Goal: Task Accomplishment & Management: Use online tool/utility

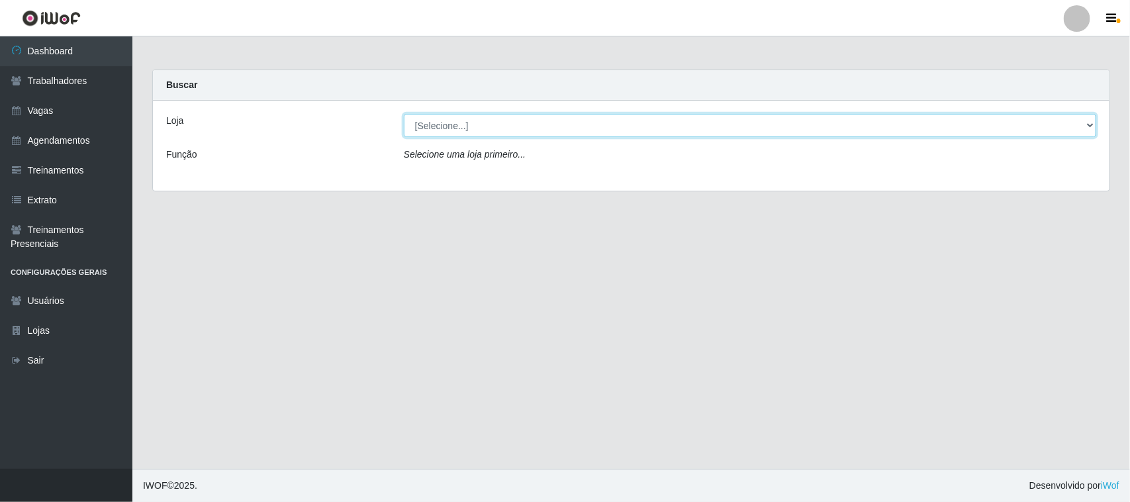
click at [1077, 124] on select "[Selecione...] [GEOGRAPHIC_DATA]" at bounding box center [750, 125] width 692 height 23
select select "65"
click at [404, 114] on select "[Selecione...] [GEOGRAPHIC_DATA]" at bounding box center [750, 125] width 692 height 23
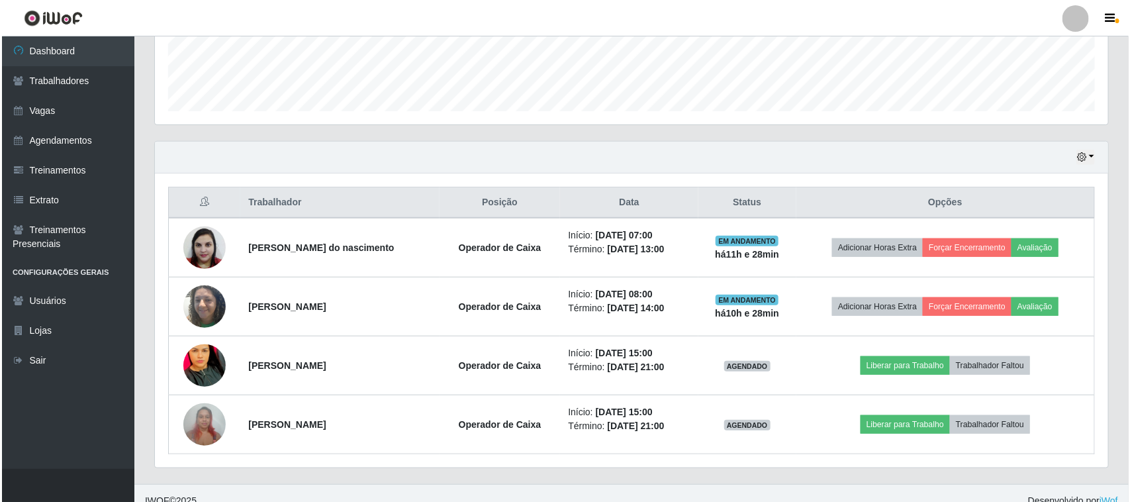
scroll to position [379, 0]
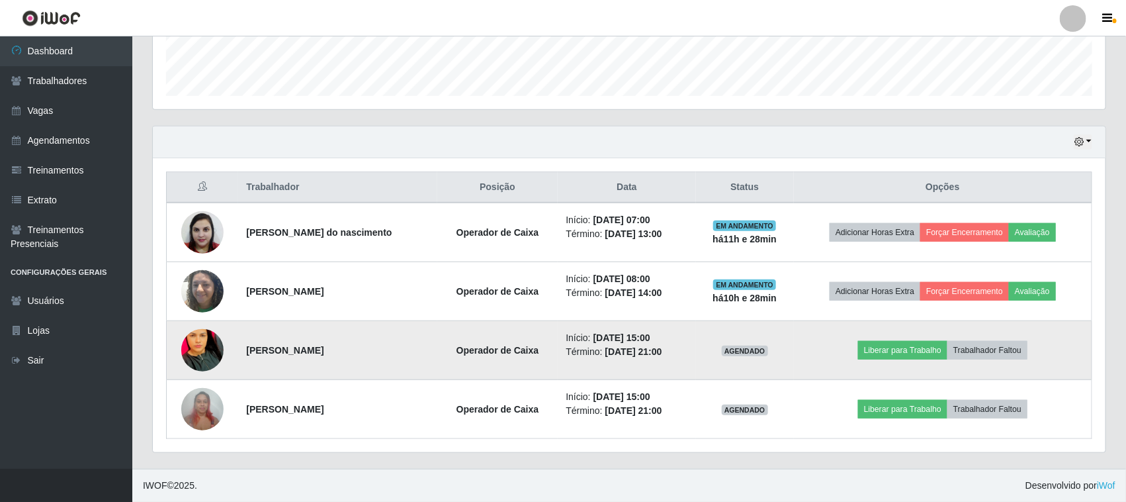
click at [936, 359] on td "Liberar para Trabalho Trabalhador Faltou" at bounding box center [943, 350] width 298 height 59
click at [931, 355] on button "Liberar para Trabalho" at bounding box center [902, 350] width 89 height 19
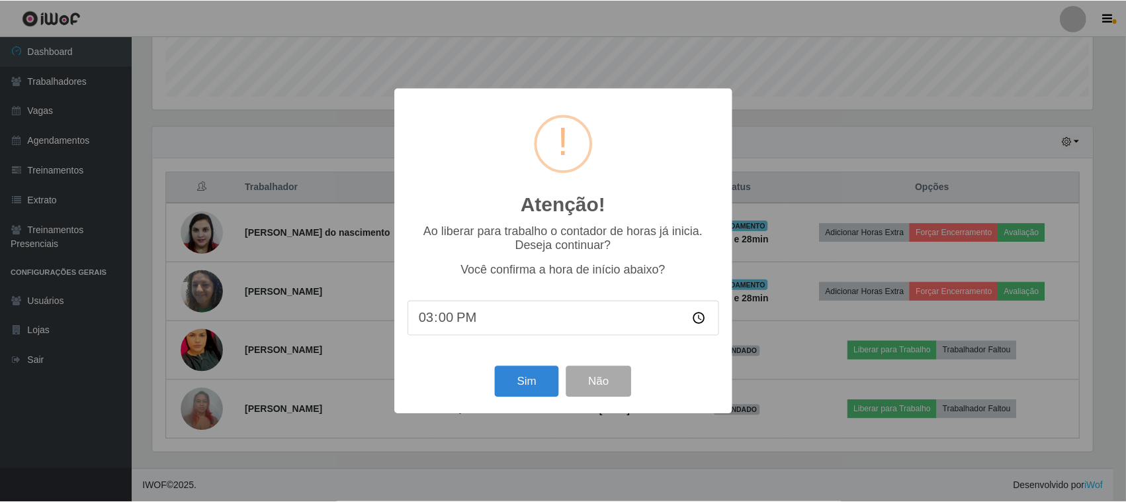
scroll to position [275, 944]
click at [536, 371] on button "Sim" at bounding box center [528, 381] width 64 height 31
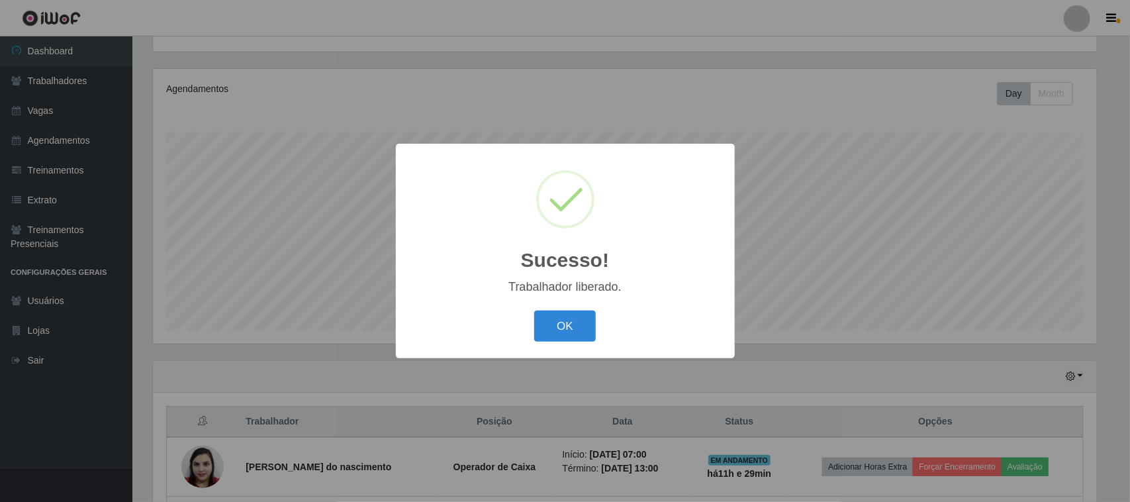
click at [561, 298] on div "Sucesso! × Trabalhador liberado. OK Cancel" at bounding box center [565, 251] width 339 height 214
click at [569, 319] on button "OK" at bounding box center [565, 325] width 62 height 31
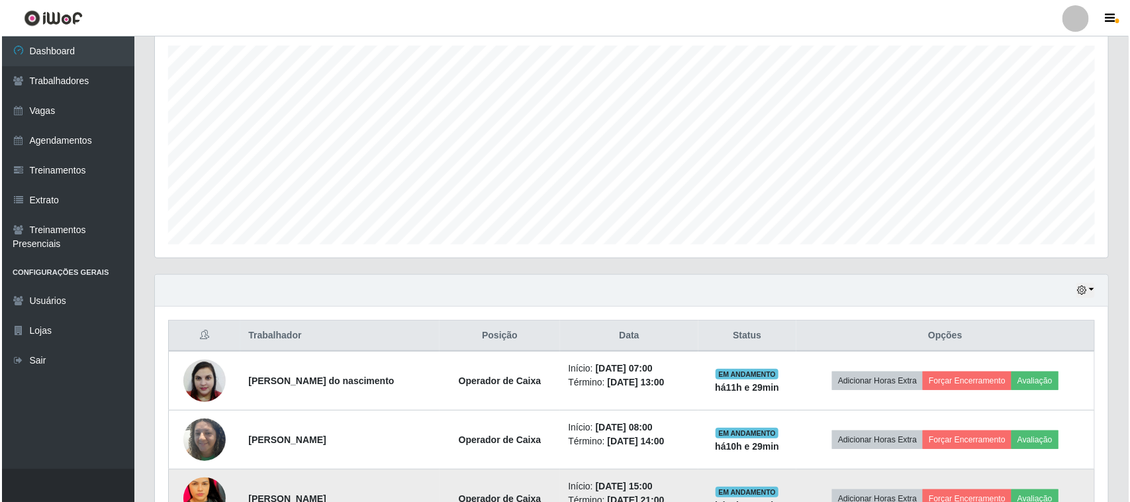
scroll to position [379, 0]
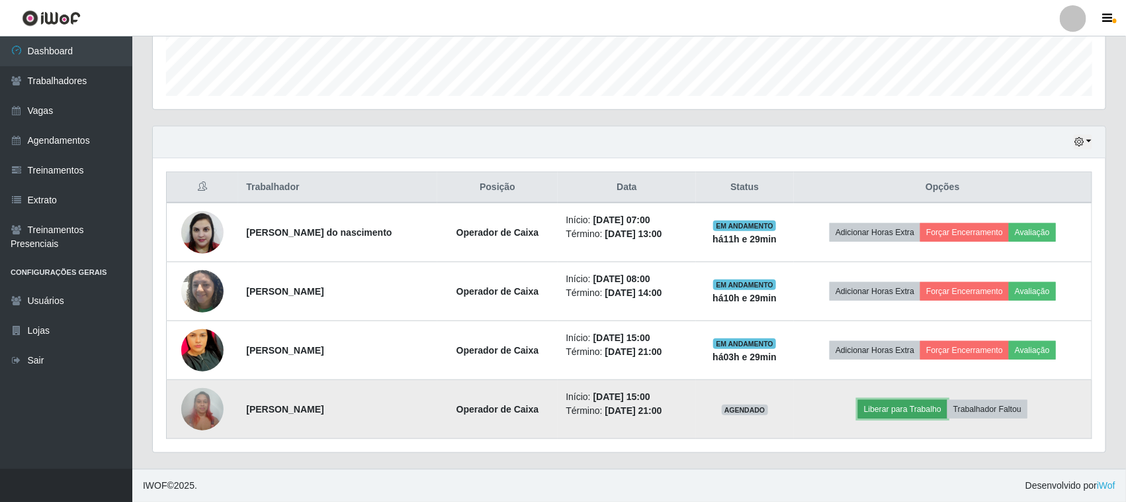
click at [923, 414] on button "Liberar para Trabalho" at bounding box center [902, 409] width 89 height 19
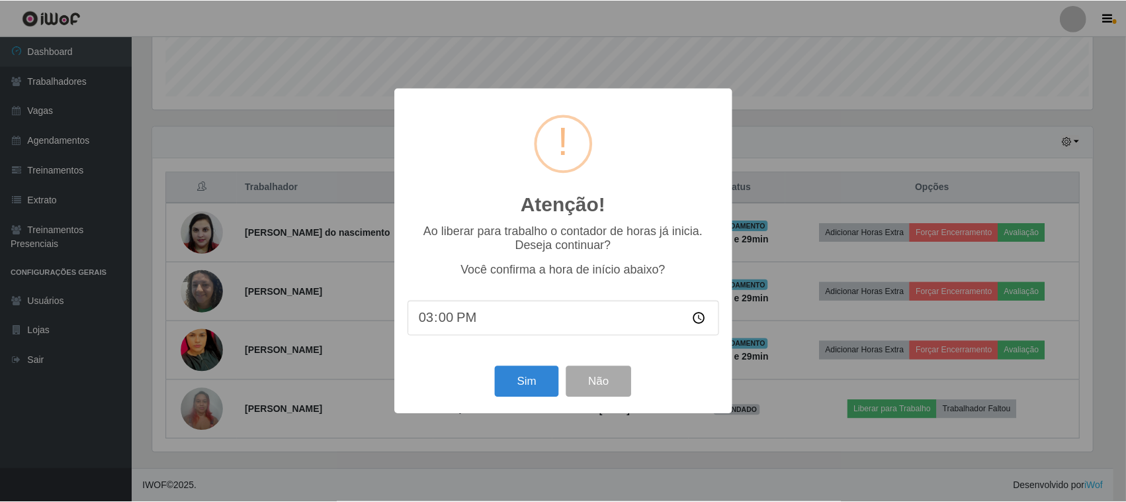
scroll to position [275, 944]
click at [528, 379] on button "Sim" at bounding box center [528, 381] width 64 height 31
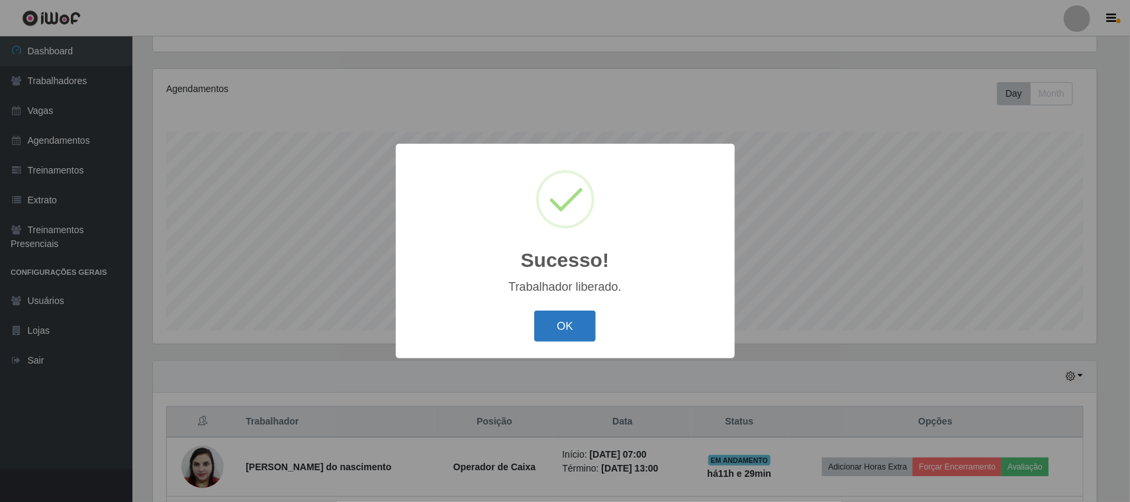
click at [557, 333] on button "OK" at bounding box center [565, 325] width 62 height 31
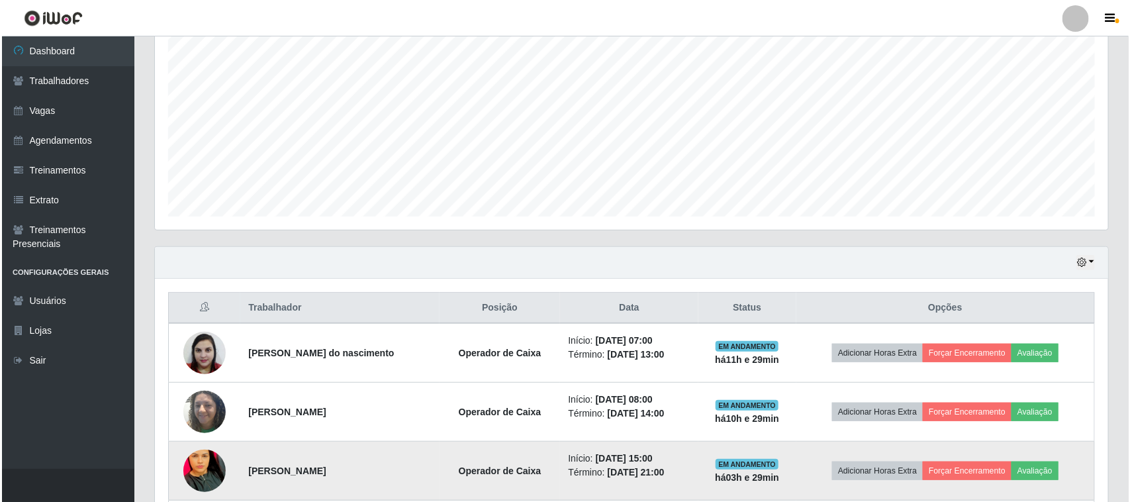
scroll to position [379, 0]
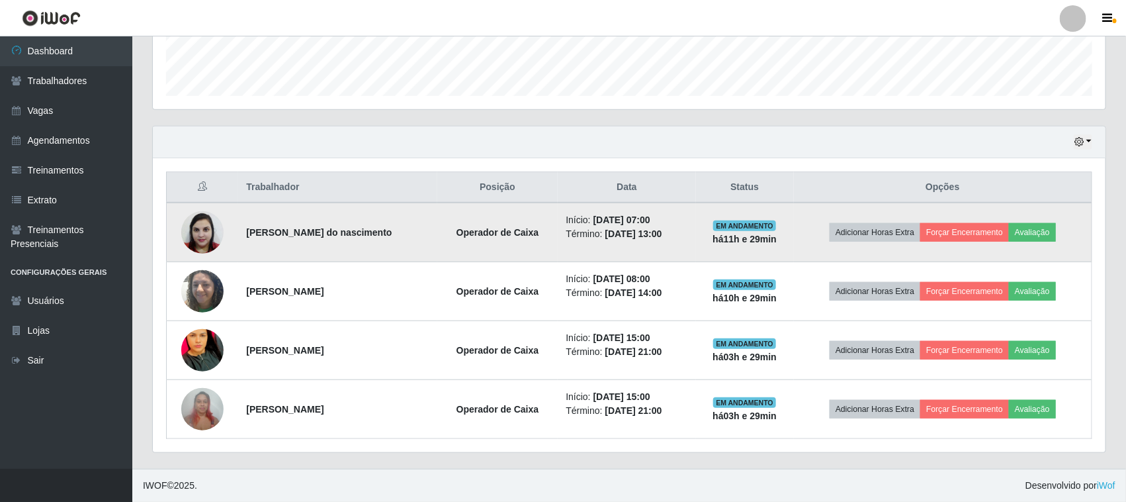
click at [948, 220] on td "Adicionar Horas Extra Forçar Encerramento Avaliação" at bounding box center [943, 233] width 298 height 60
click at [954, 225] on button "Forçar Encerramento" at bounding box center [965, 232] width 89 height 19
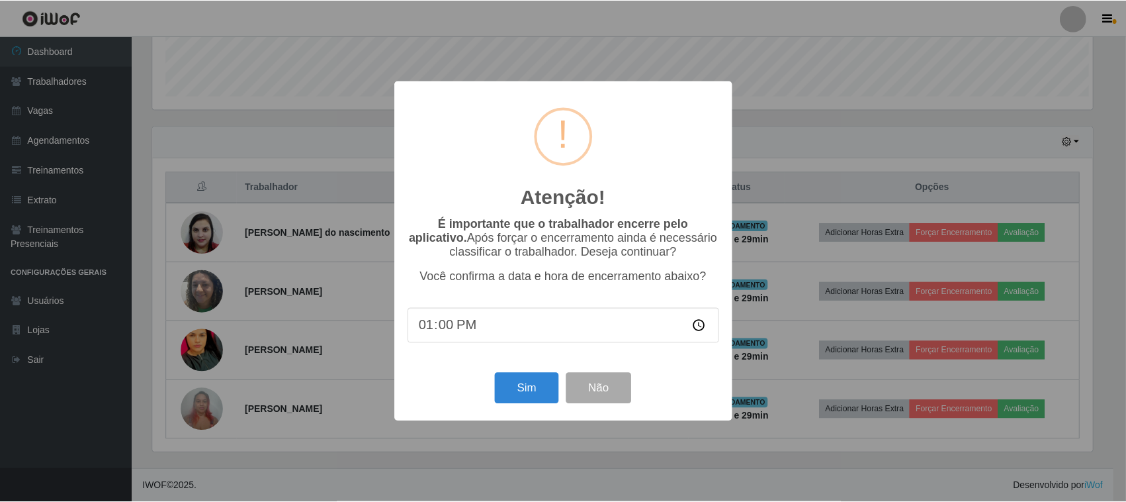
scroll to position [275, 944]
click at [513, 390] on button "Sim" at bounding box center [528, 388] width 64 height 31
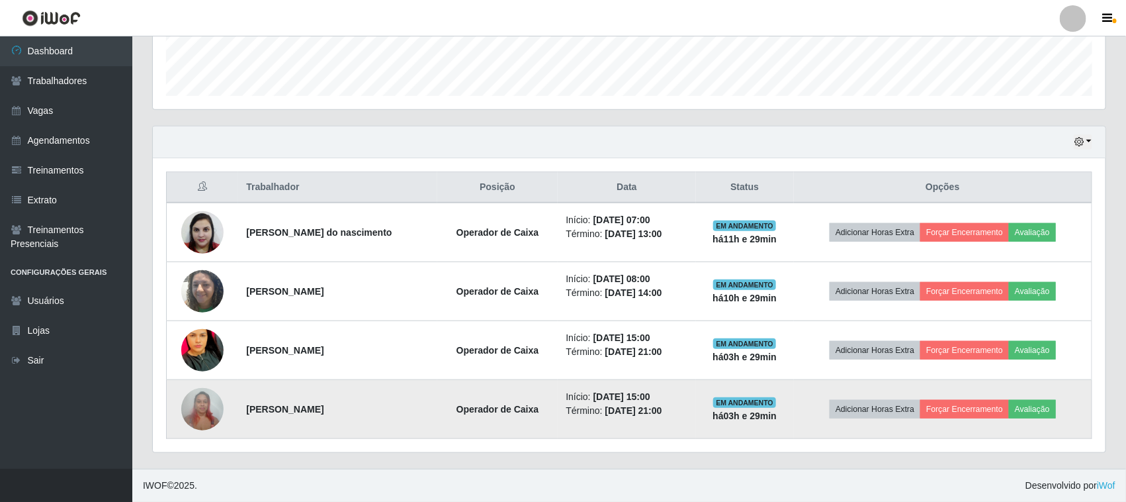
scroll to position [0, 0]
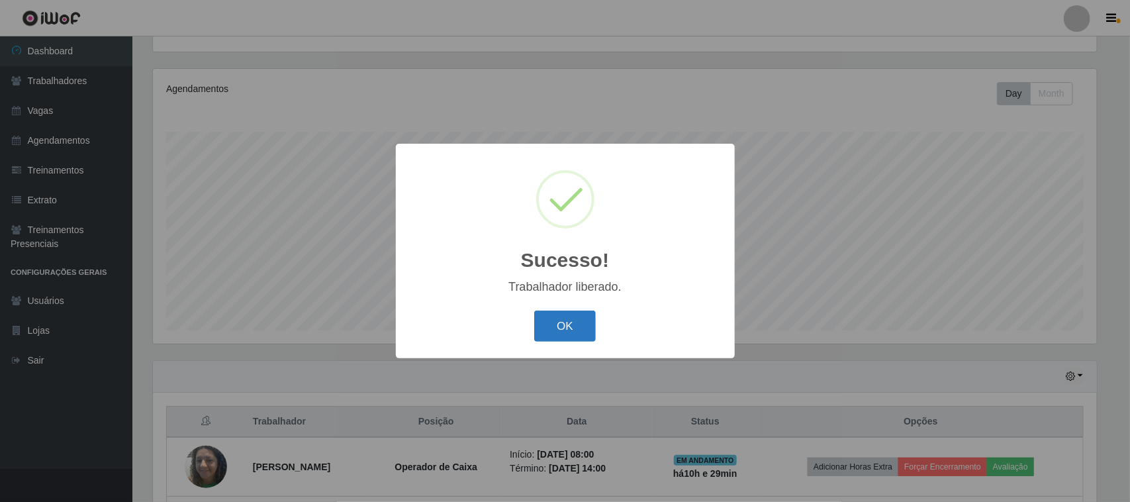
click at [581, 334] on button "OK" at bounding box center [565, 325] width 62 height 31
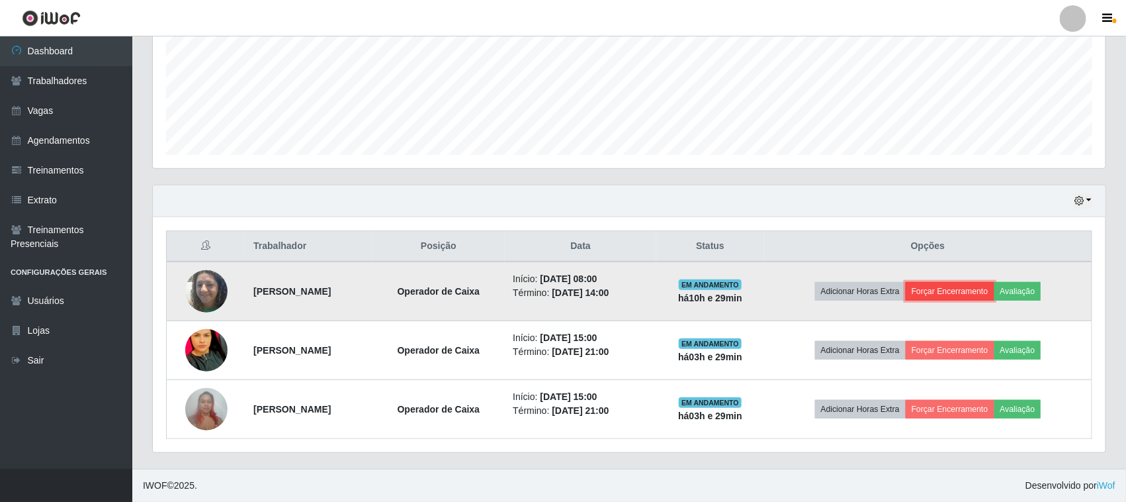
click at [973, 283] on button "Forçar Encerramento" at bounding box center [950, 291] width 89 height 19
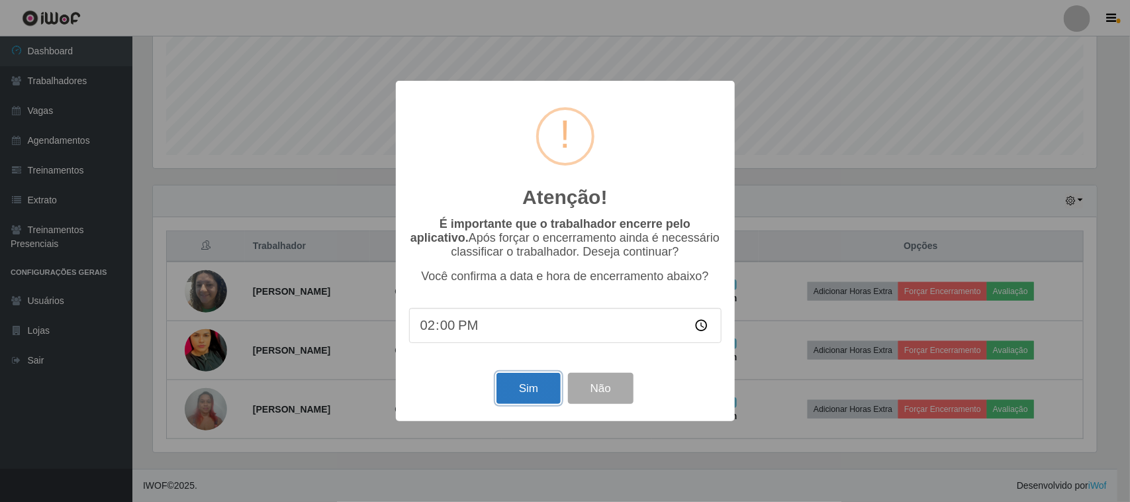
click at [529, 404] on button "Sim" at bounding box center [528, 388] width 64 height 31
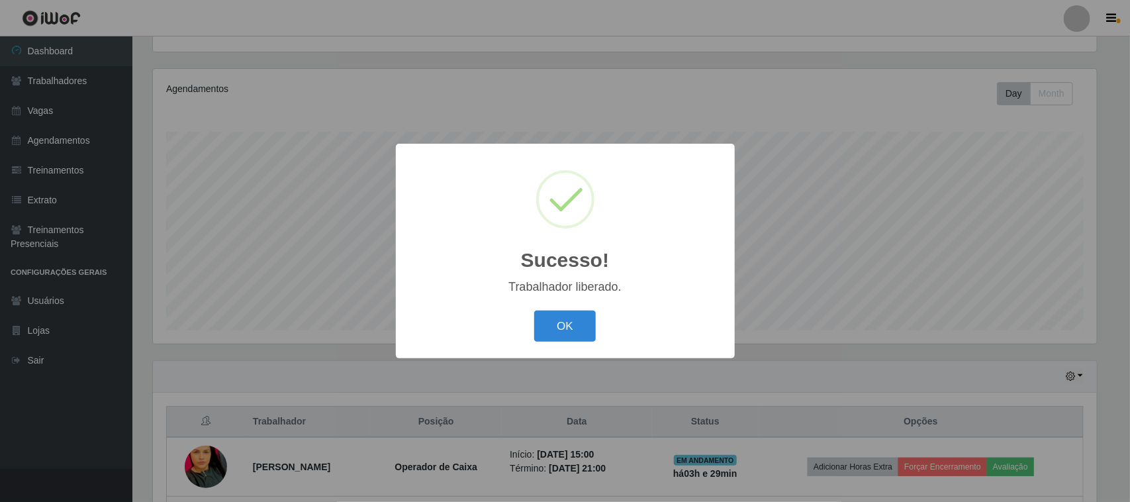
drag, startPoint x: 578, startPoint y: 341, endPoint x: 907, endPoint y: 269, distance: 336.6
click at [579, 341] on button "OK" at bounding box center [565, 325] width 62 height 31
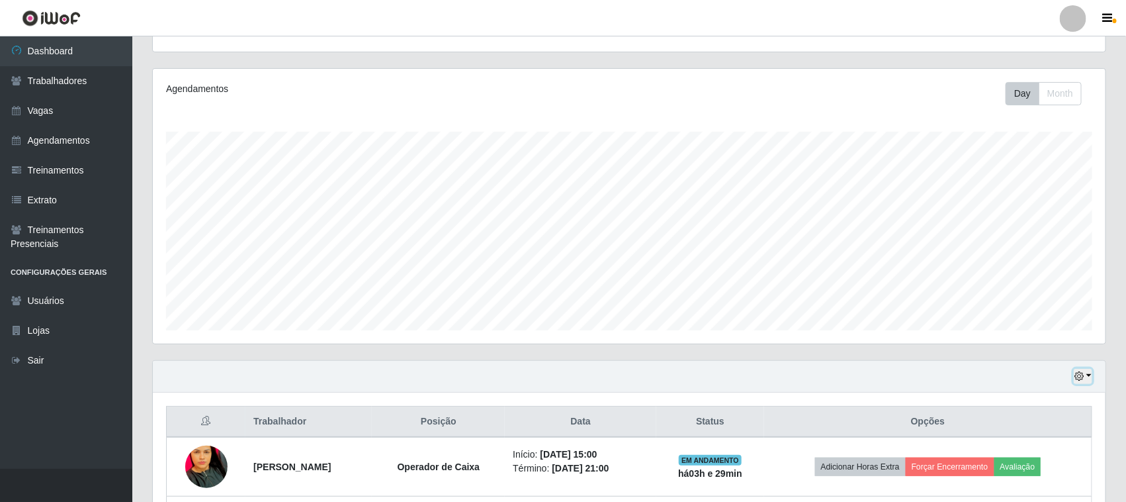
click at [1089, 384] on button "button" at bounding box center [1083, 376] width 19 height 15
click at [1020, 320] on button "1 Semana" at bounding box center [1039, 326] width 105 height 28
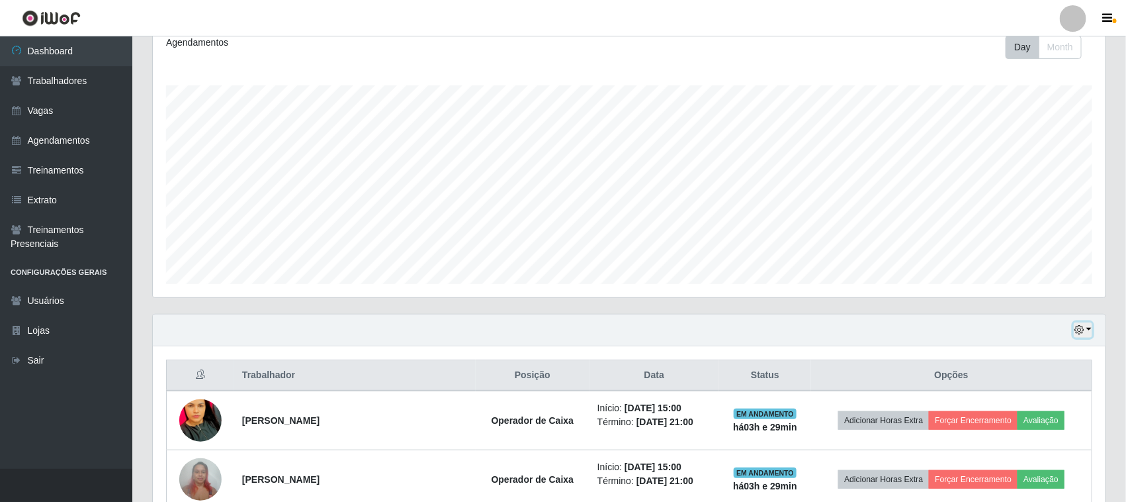
click at [1082, 333] on icon "button" at bounding box center [1079, 329] width 9 height 9
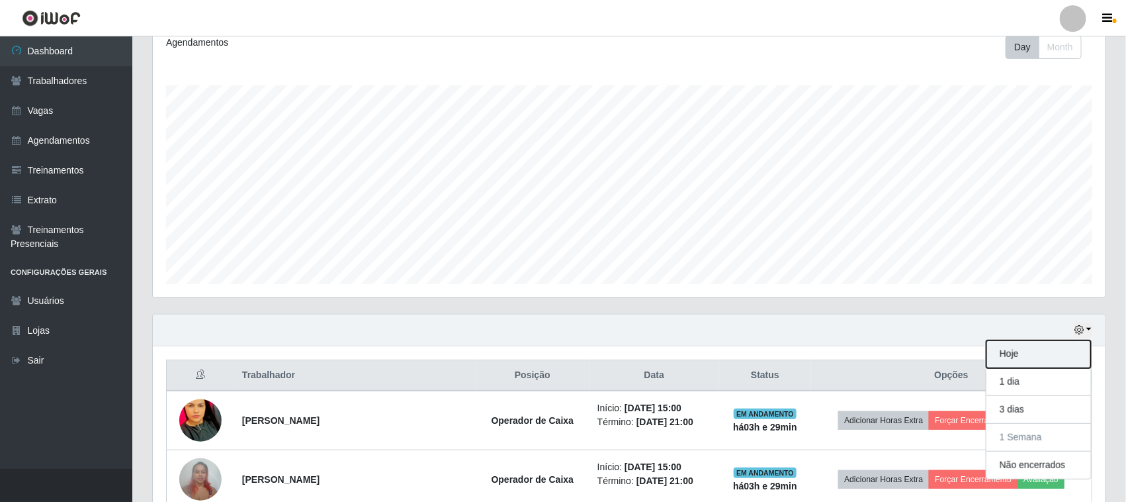
click at [1056, 361] on button "Hoje" at bounding box center [1039, 354] width 105 height 28
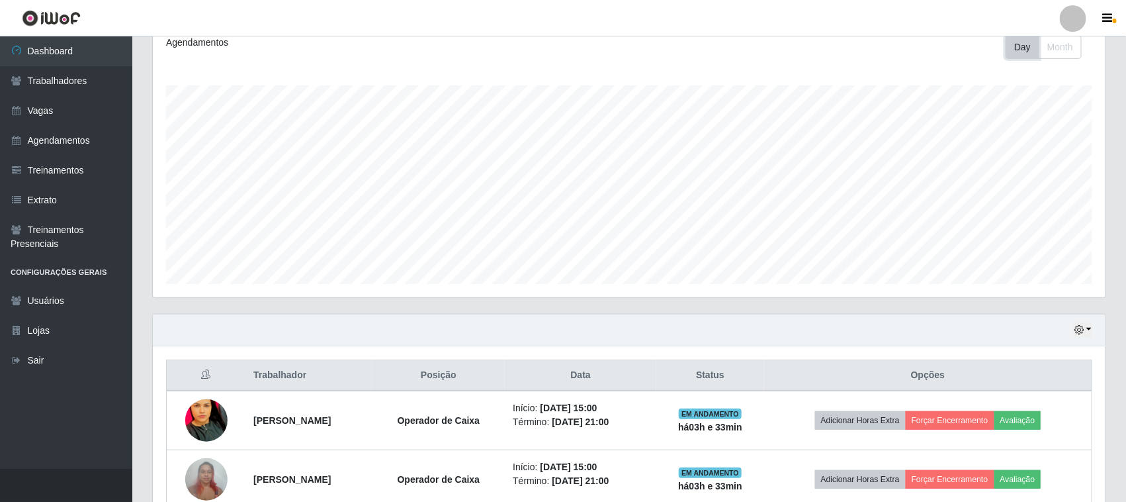
click at [1024, 43] on button "Day" at bounding box center [1023, 47] width 34 height 23
click at [1089, 331] on button "button" at bounding box center [1083, 329] width 19 height 15
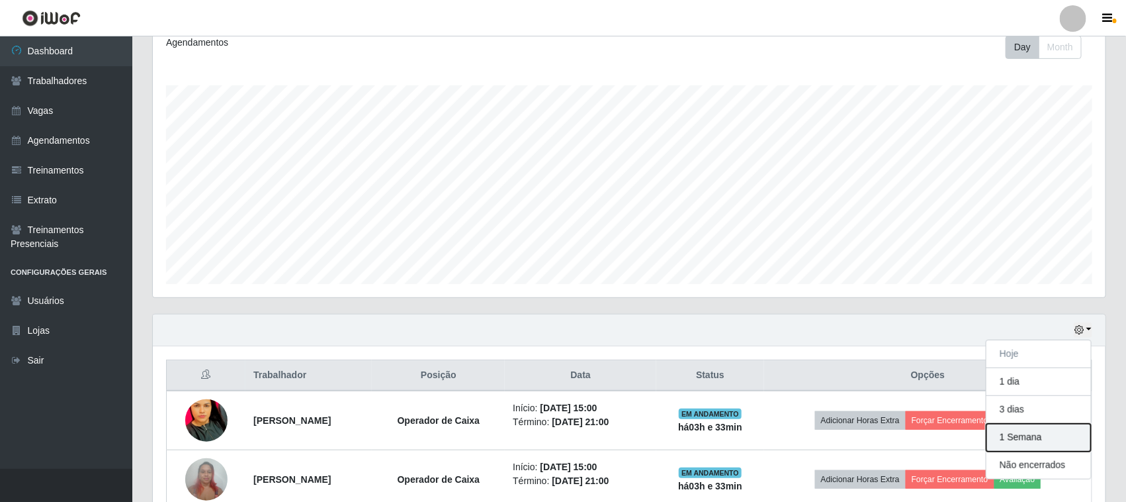
click at [1054, 448] on button "1 Semana" at bounding box center [1039, 438] width 105 height 28
click at [1054, 448] on div "Trabalhador Posição Data Status Opções [PERSON_NAME] Operador de Caixa Início: …" at bounding box center [629, 434] width 953 height 176
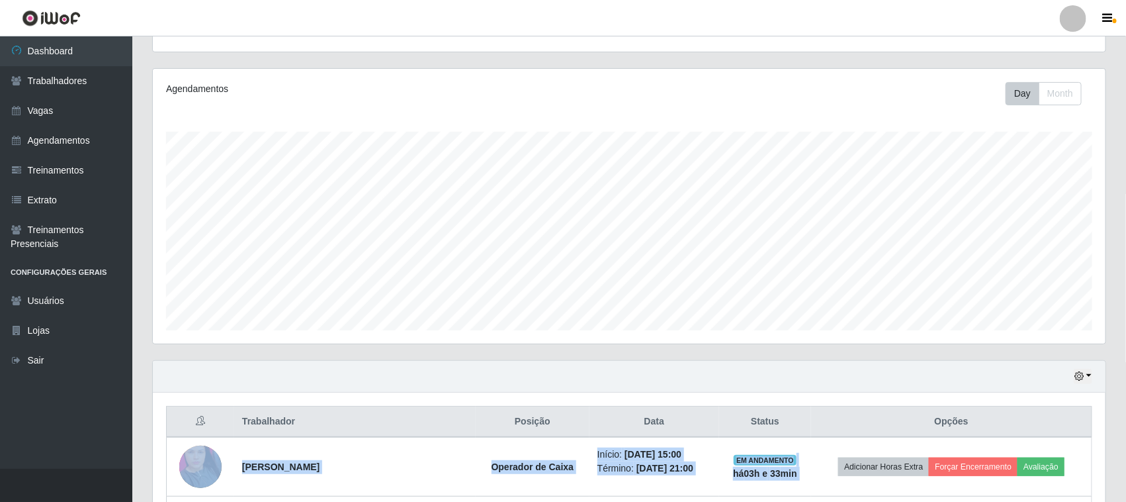
scroll to position [189, 0]
